Goal: Complete application form

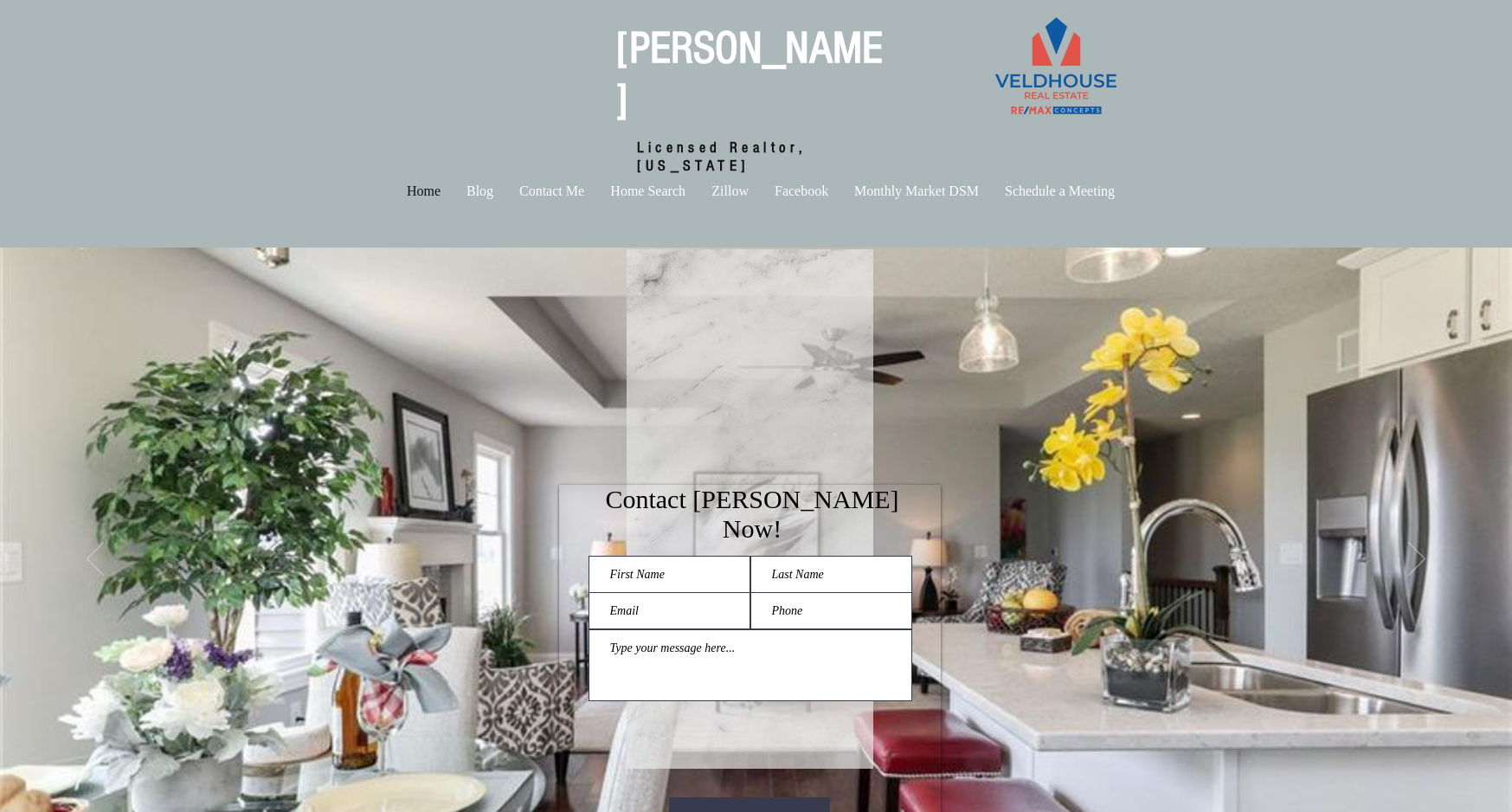
checkbox input "true"
click at [710, 556] on input "main content" at bounding box center [669, 574] width 162 height 37
